Goal: Transaction & Acquisition: Purchase product/service

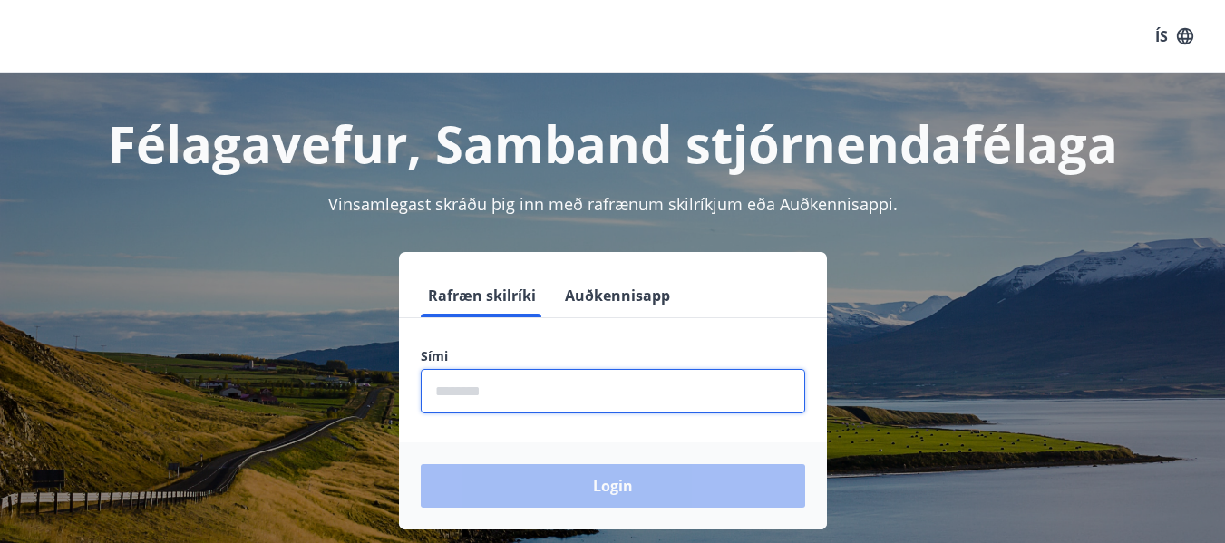
click at [483, 395] on input "phone" at bounding box center [613, 391] width 384 height 44
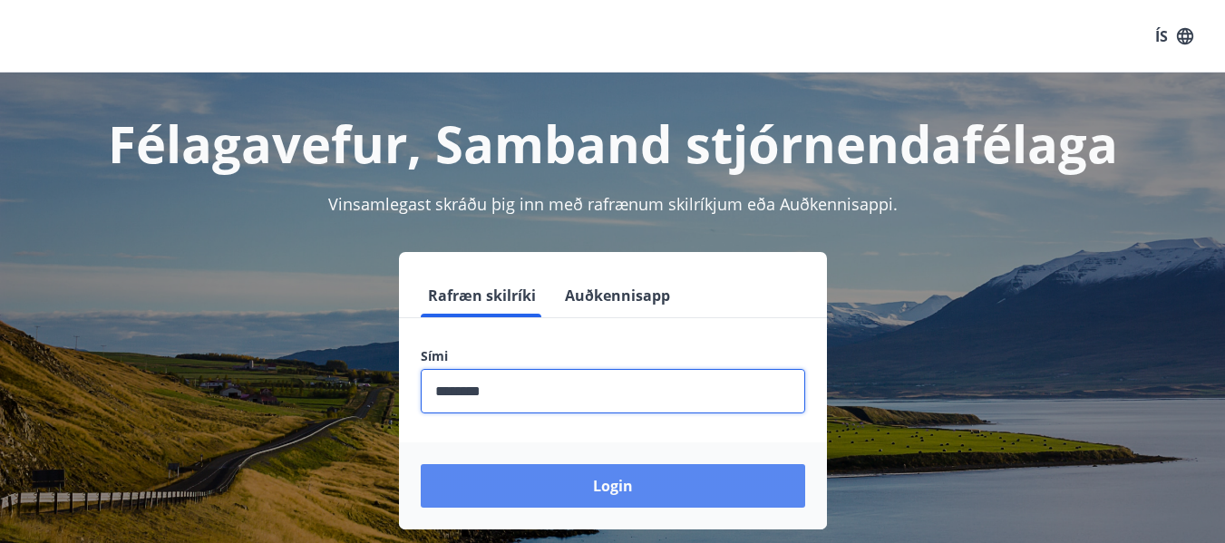
type input "********"
click at [607, 476] on button "Login" at bounding box center [613, 486] width 384 height 44
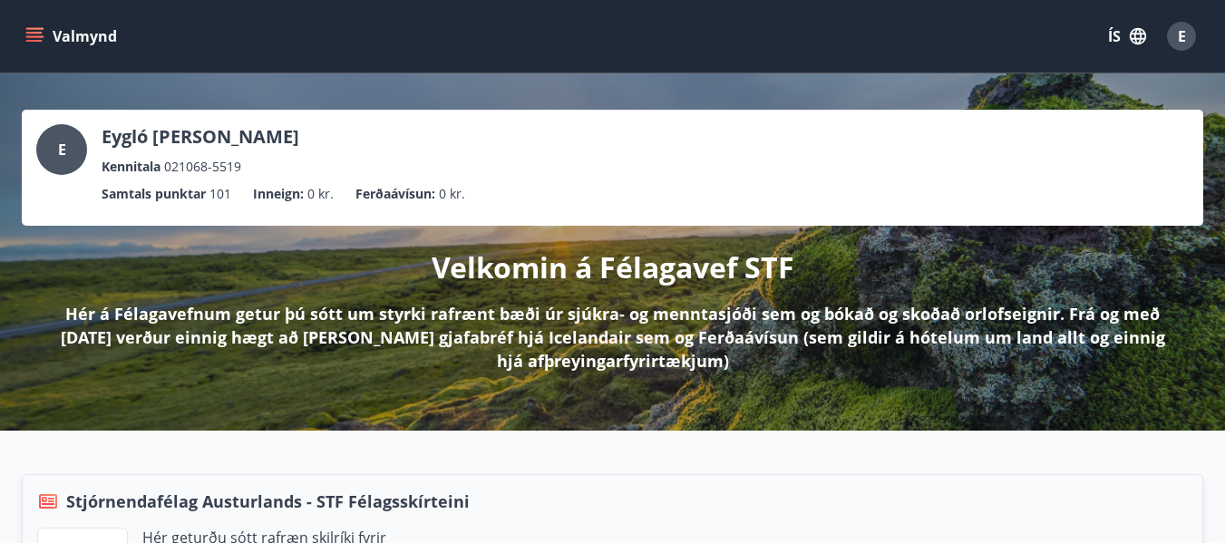
click at [48, 34] on button "Valmynd" at bounding box center [73, 36] width 102 height 33
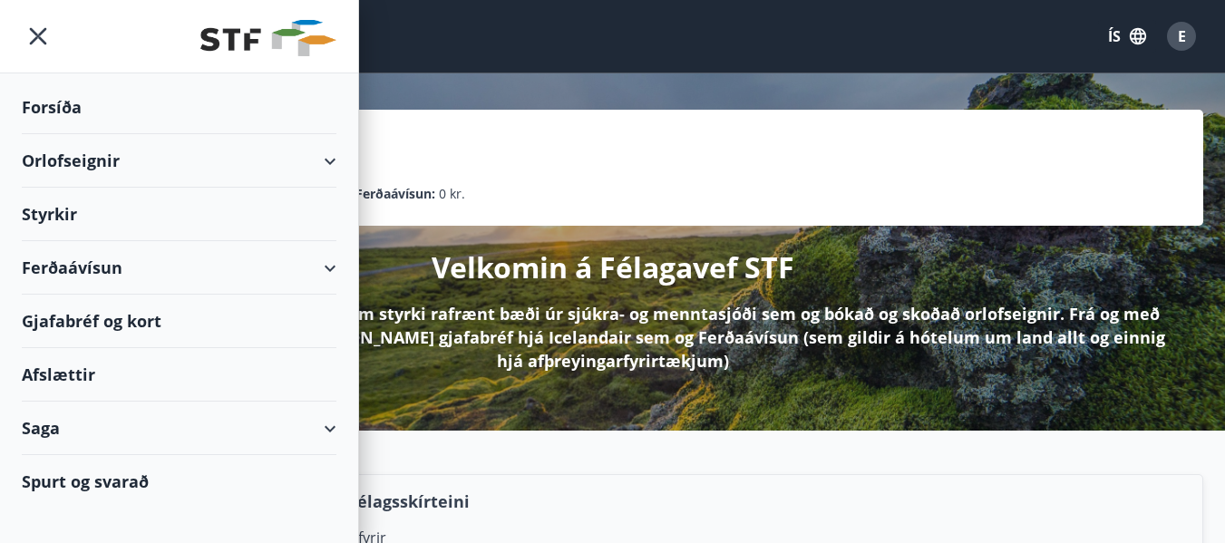
click at [68, 264] on div "Ferðaávísun" at bounding box center [179, 267] width 315 height 53
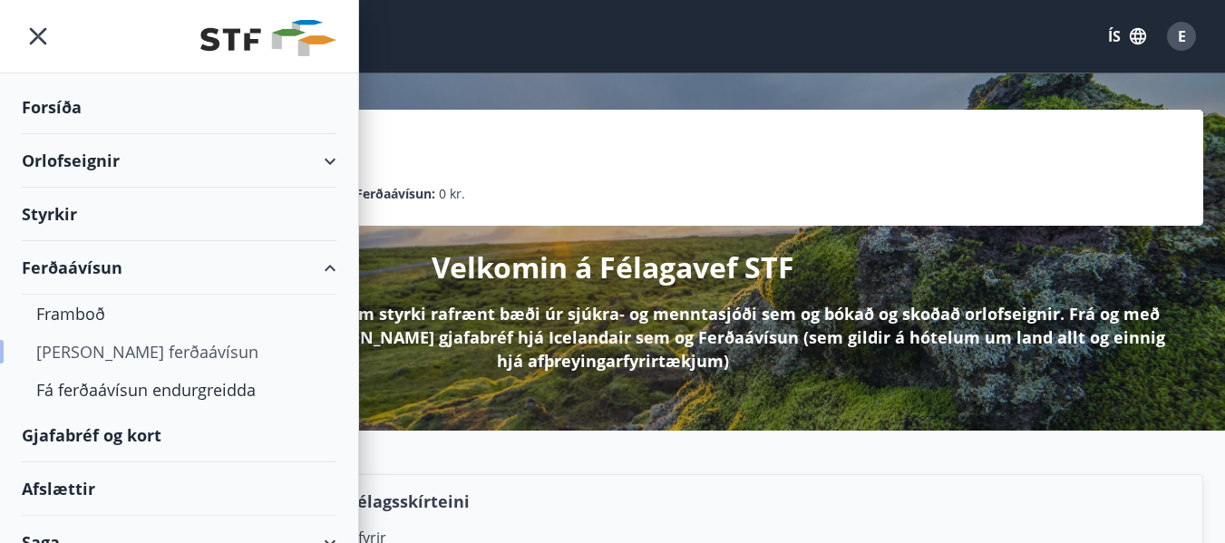
click at [133, 349] on div "[PERSON_NAME] ferðaávísun" at bounding box center [179, 352] width 286 height 38
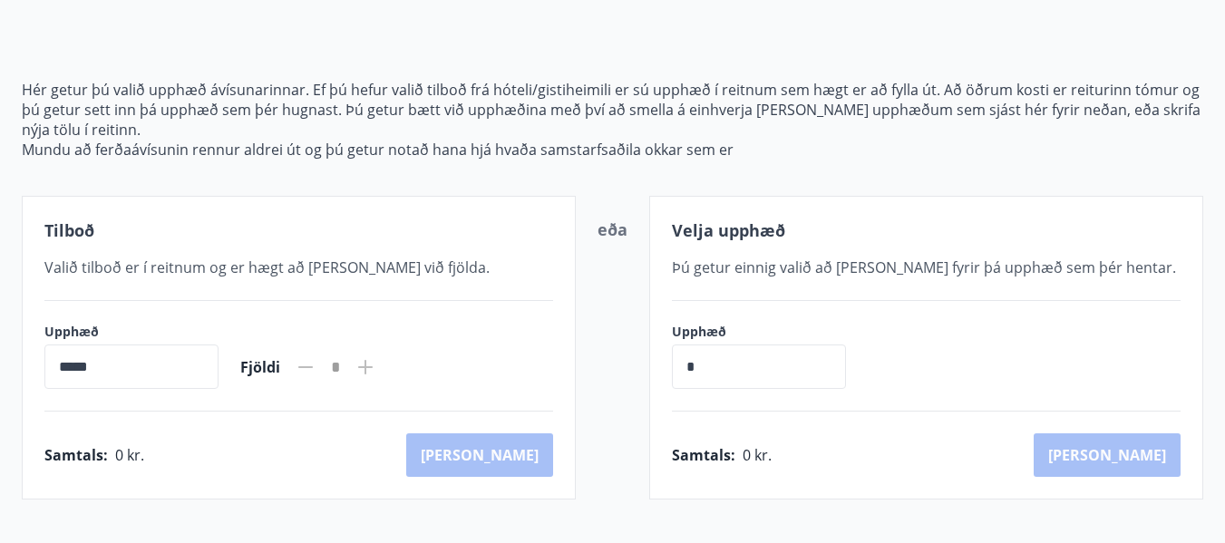
scroll to position [239, 0]
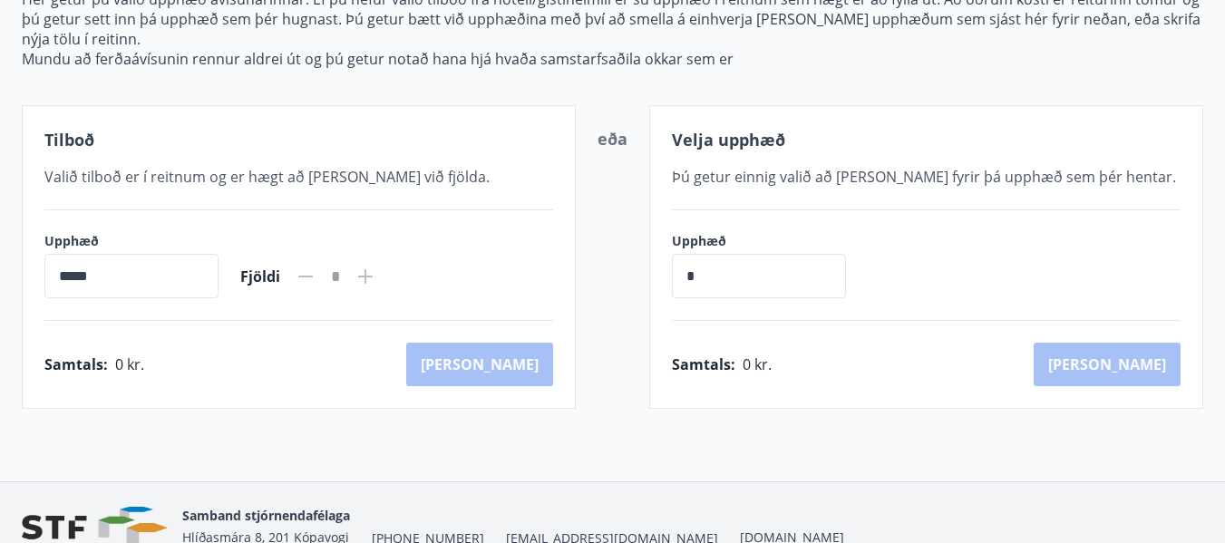
click at [376, 271] on icon at bounding box center [365, 277] width 22 height 22
click at [373, 277] on icon at bounding box center [365, 276] width 15 height 15
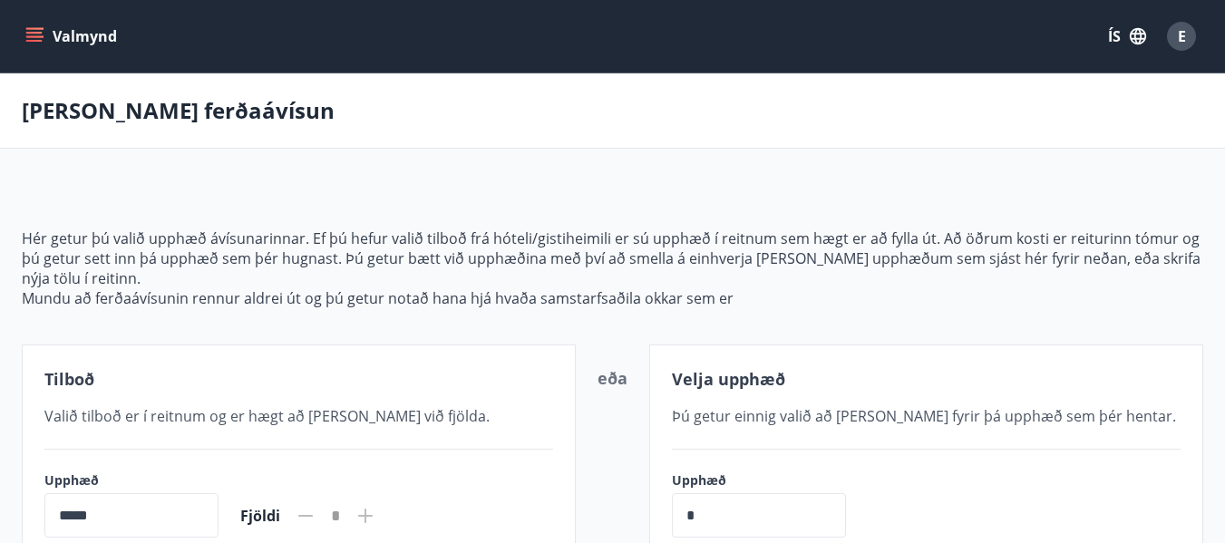
scroll to position [330, 0]
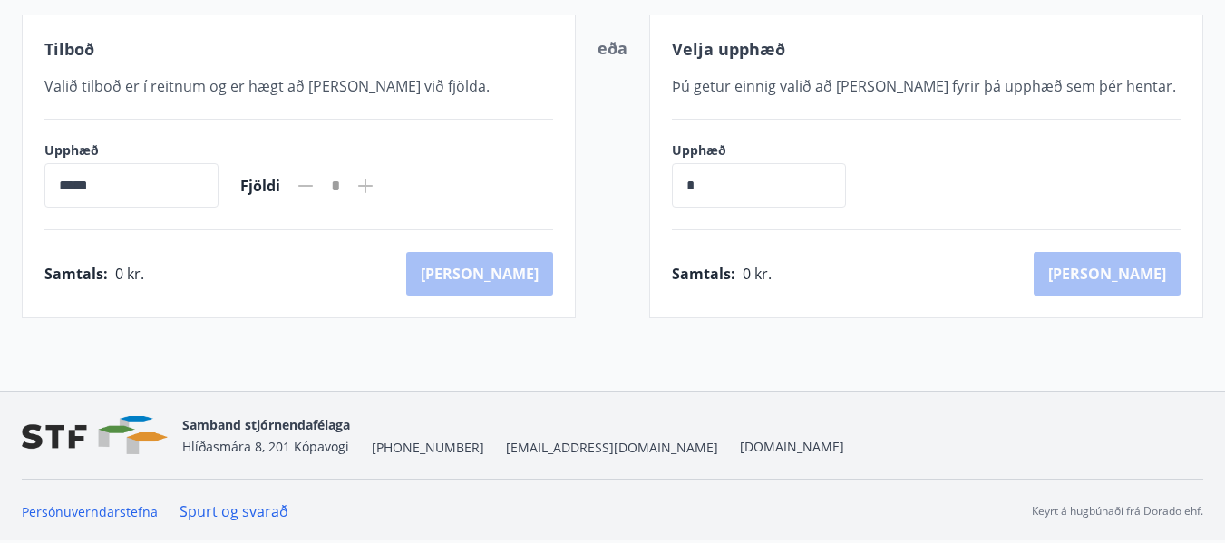
click at [528, 266] on div "Samtals : 0 kr. Kaup" at bounding box center [298, 274] width 509 height 44
